Goal: Information Seeking & Learning: Find specific fact

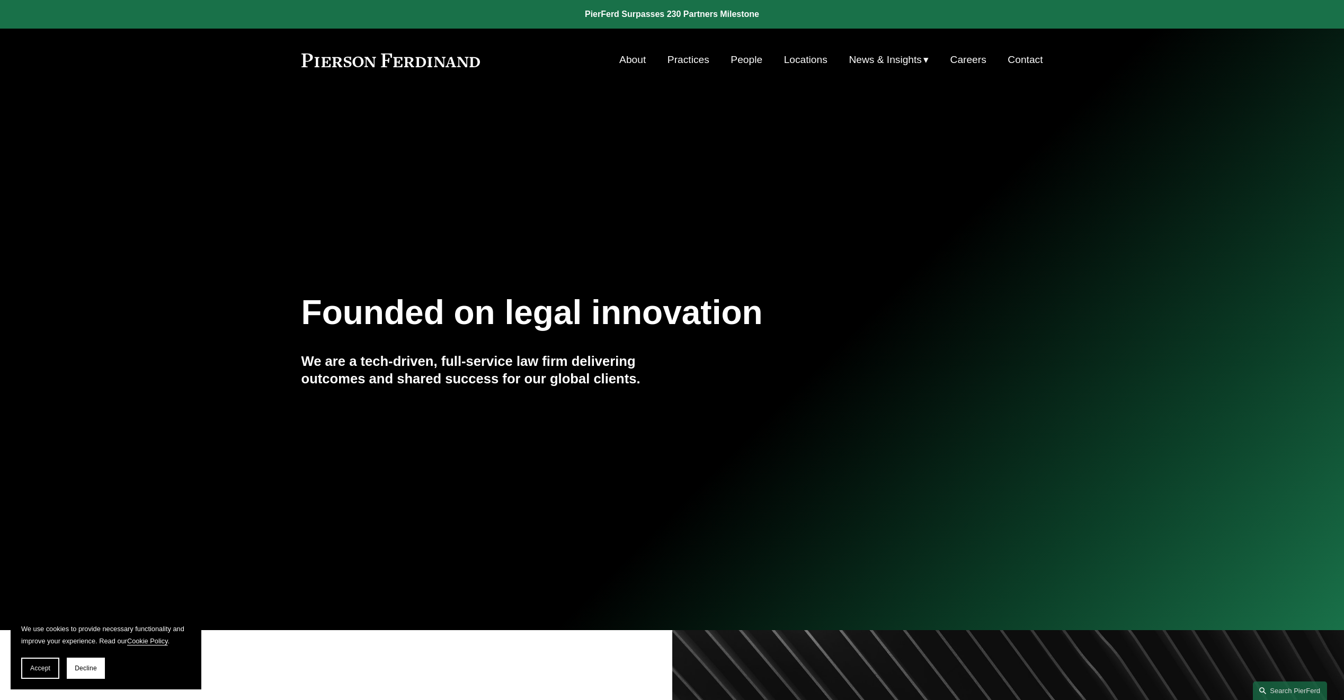
click at [736, 58] on link "People" at bounding box center [746, 60] width 32 height 20
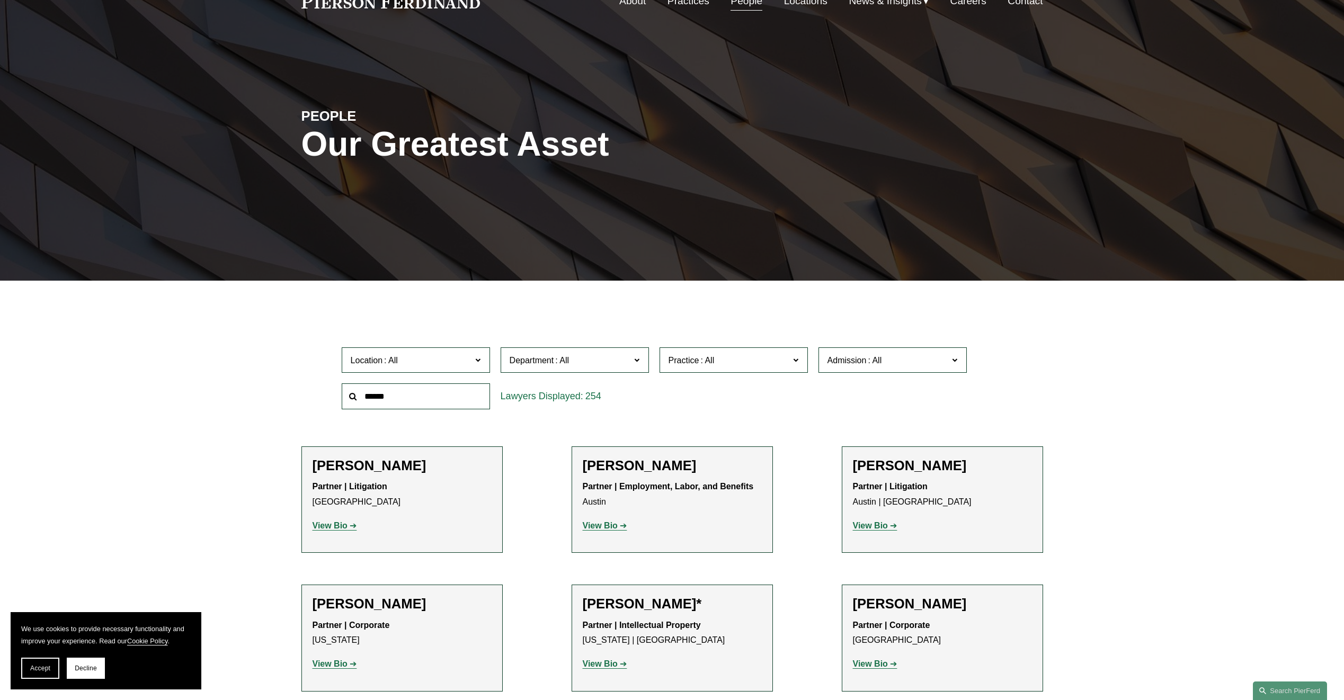
scroll to position [69, 0]
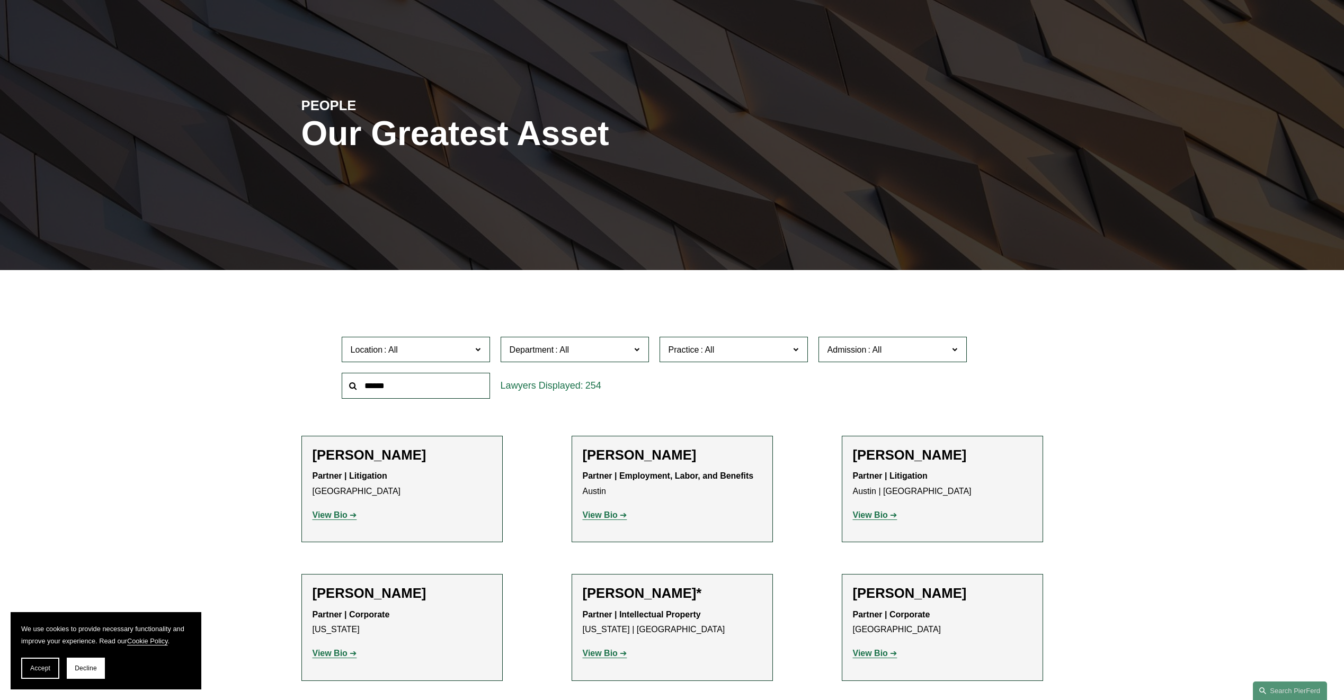
click at [446, 382] on input "text" at bounding box center [416, 386] width 148 height 26
paste input "**********"
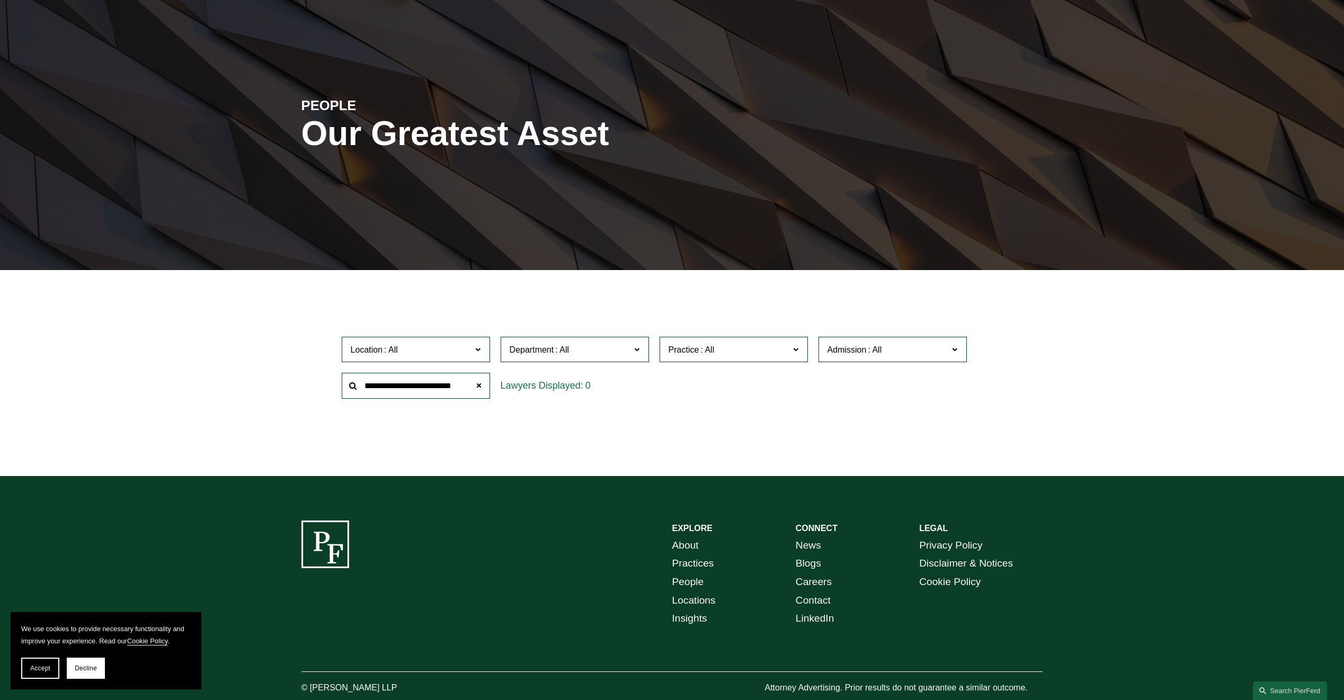
scroll to position [0, 0]
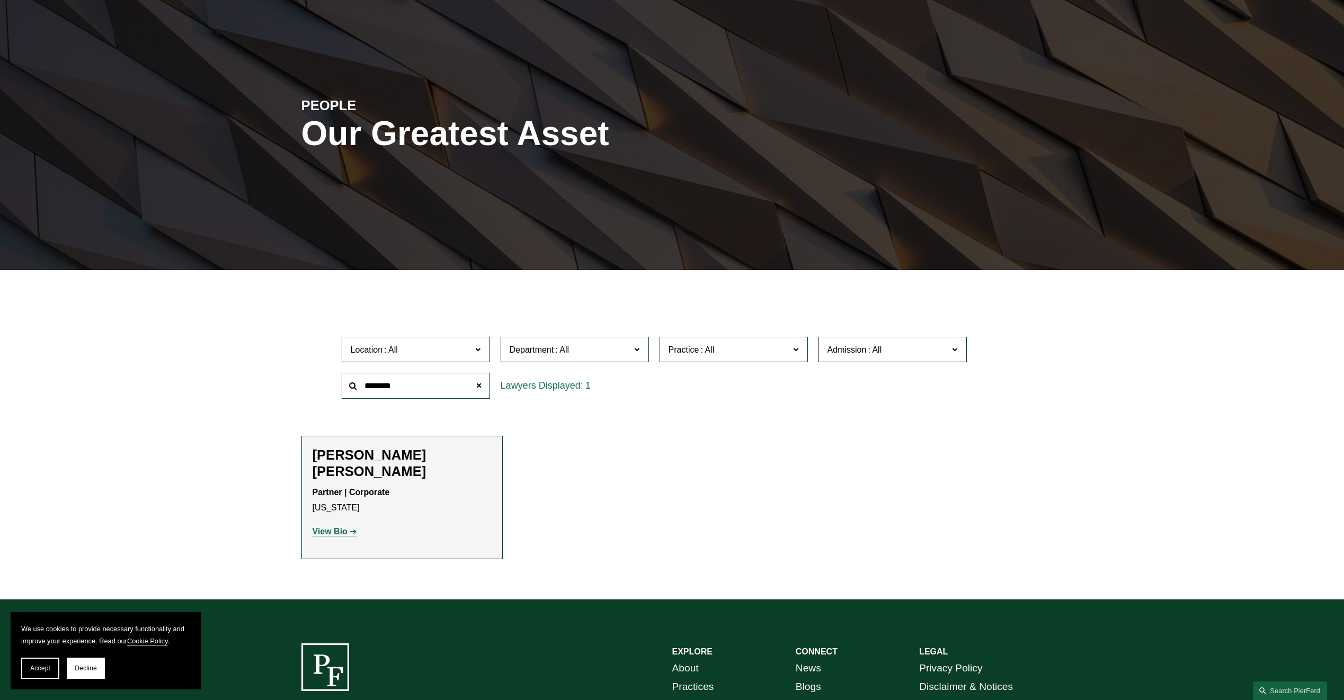
type input "*******"
click at [340, 527] on strong "View Bio" at bounding box center [330, 531] width 35 height 9
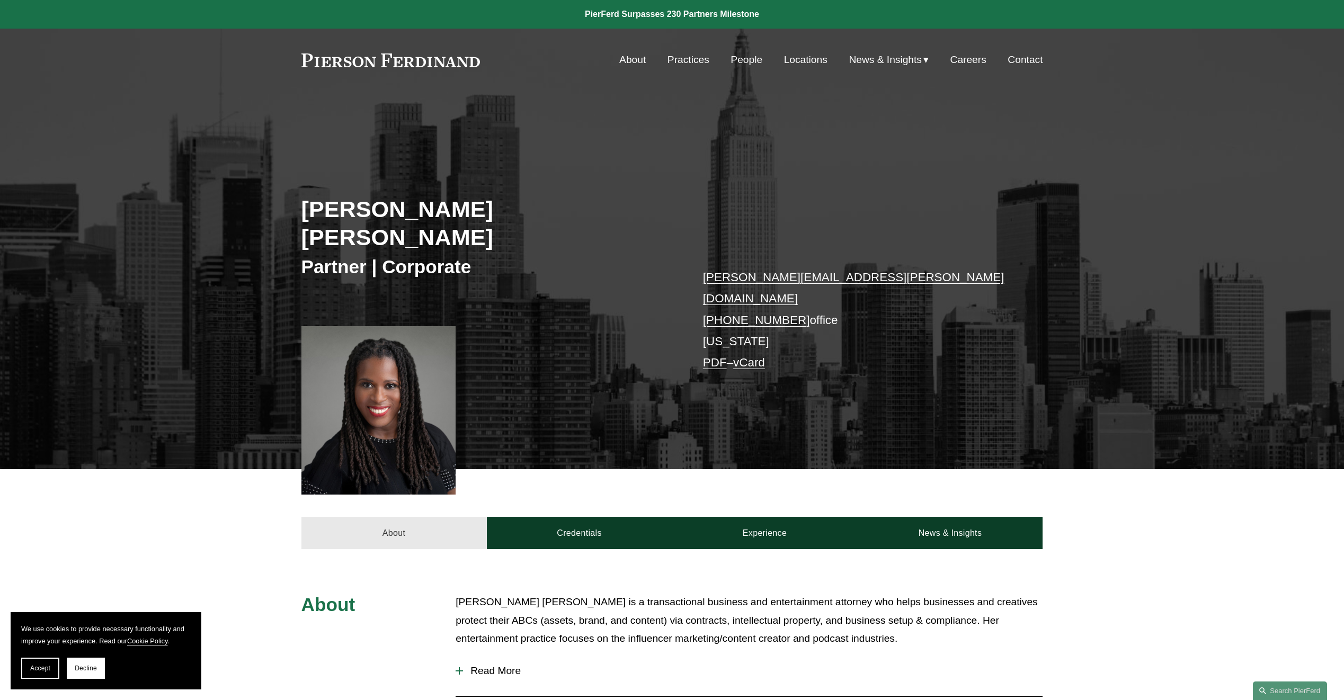
scroll to position [106, 0]
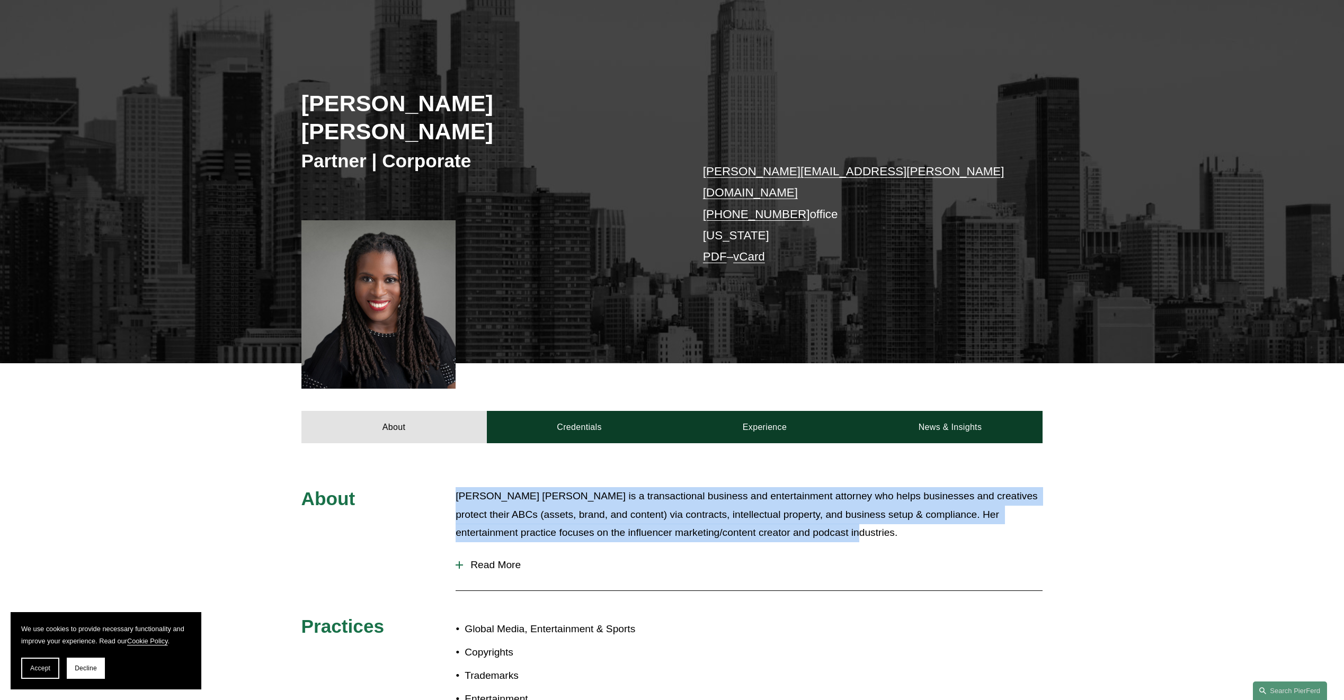
drag, startPoint x: 459, startPoint y: 461, endPoint x: 850, endPoint y: 486, distance: 391.7
click at [866, 494] on p "[PERSON_NAME] [PERSON_NAME] is a transactional business and entertainment attor…" at bounding box center [749, 514] width 587 height 55
copy p "[PERSON_NAME] [PERSON_NAME] is a transactional business and entertainment attor…"
click at [476, 559] on span "Read More" at bounding box center [752, 565] width 579 height 12
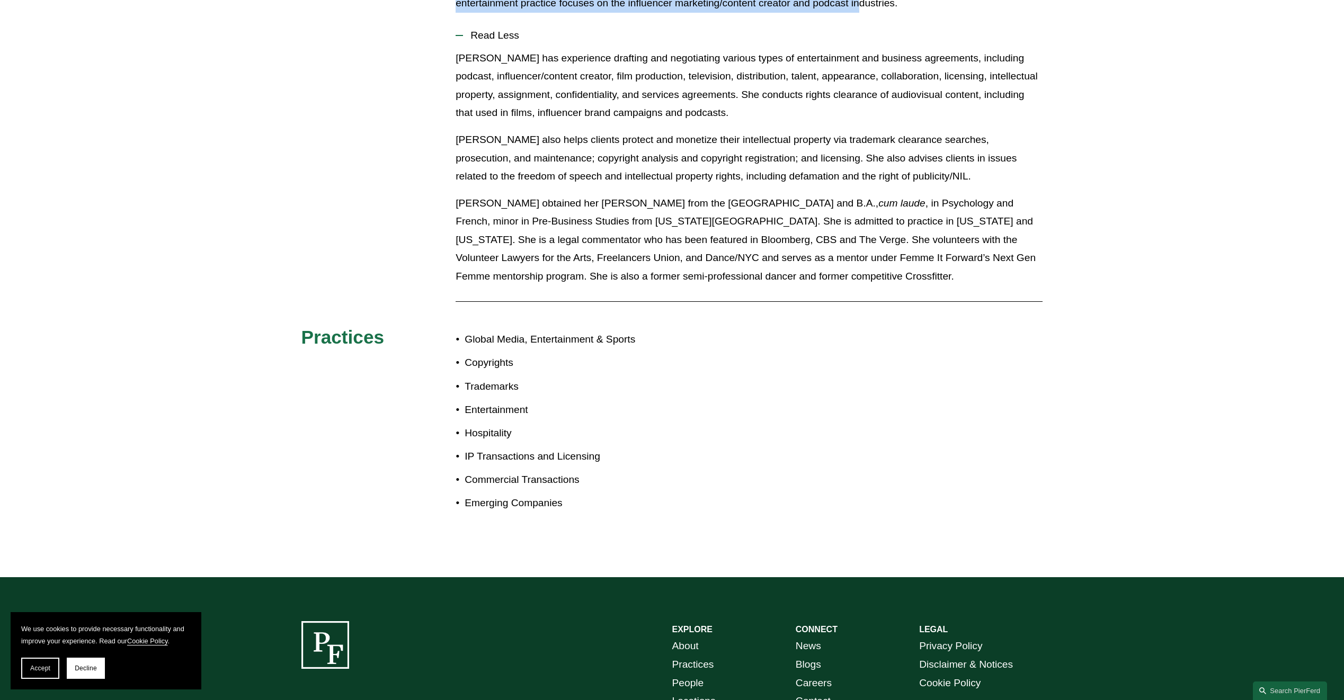
scroll to position [530, 0]
